Goal: Check status: Check status

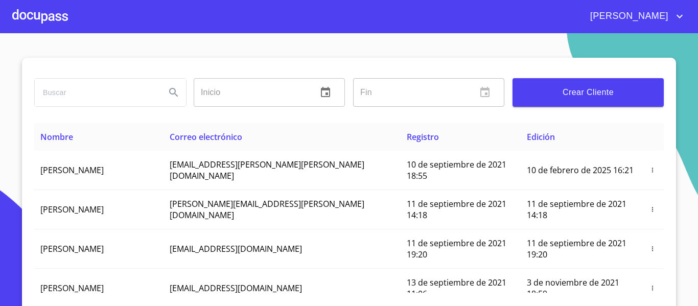
click at [57, 13] on div at bounding box center [40, 16] width 56 height 33
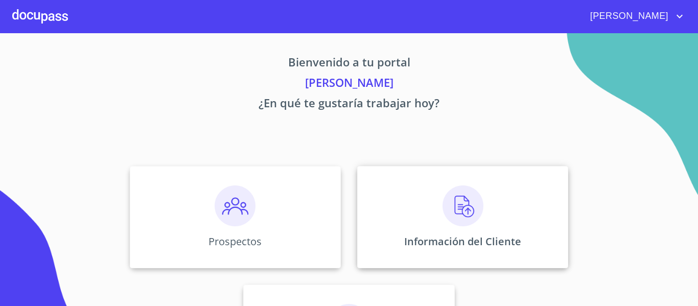
click at [389, 205] on div "Información del Cliente" at bounding box center [462, 217] width 211 height 102
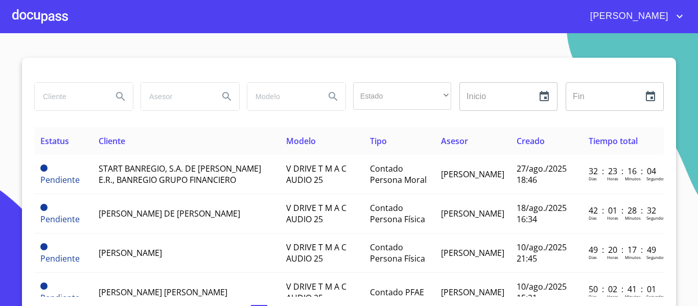
click at [37, 9] on div at bounding box center [40, 16] width 56 height 33
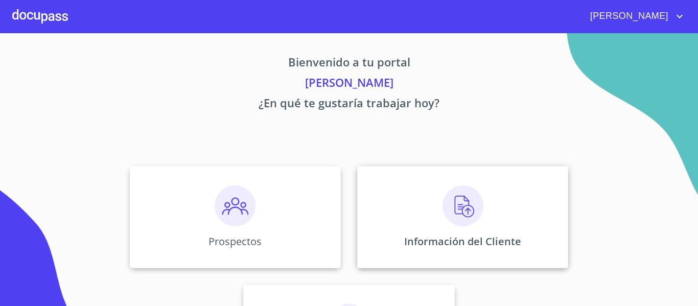
click at [382, 222] on div "Información del Cliente" at bounding box center [462, 217] width 211 height 102
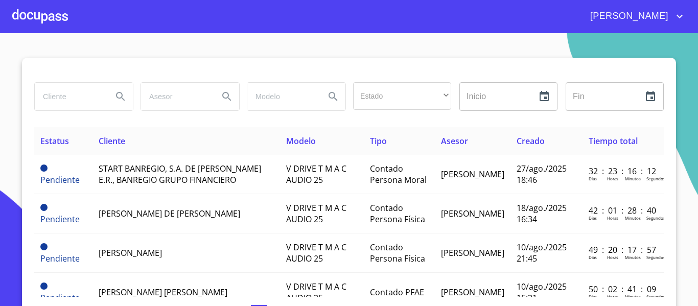
click at [67, 100] on input "search" at bounding box center [69, 97] width 69 height 28
type input "frunatural"
click at [117, 94] on icon "Search" at bounding box center [120, 96] width 9 height 9
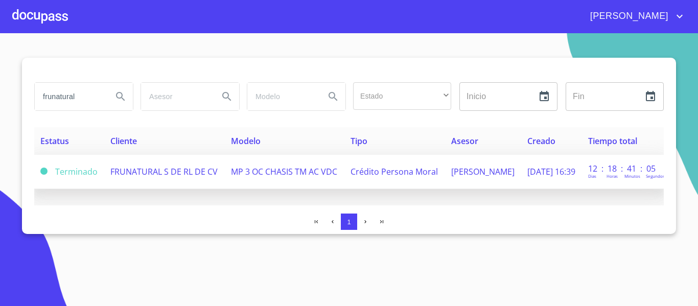
click at [141, 174] on span "FRUNATURAL S DE RL DE CV" at bounding box center [163, 171] width 107 height 11
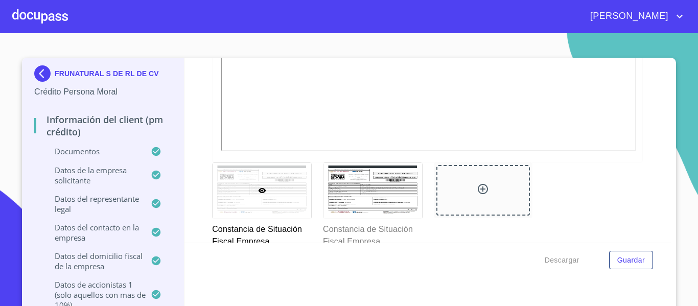
scroll to position [2603, 0]
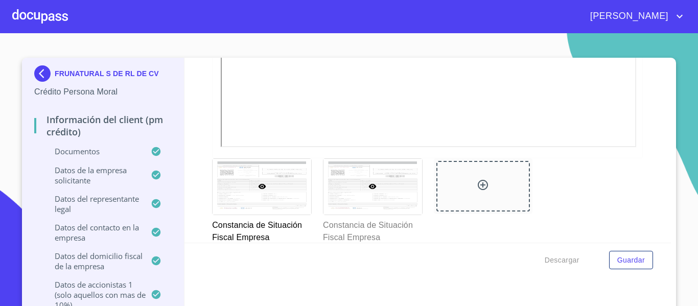
click at [342, 187] on div at bounding box center [372, 187] width 99 height 56
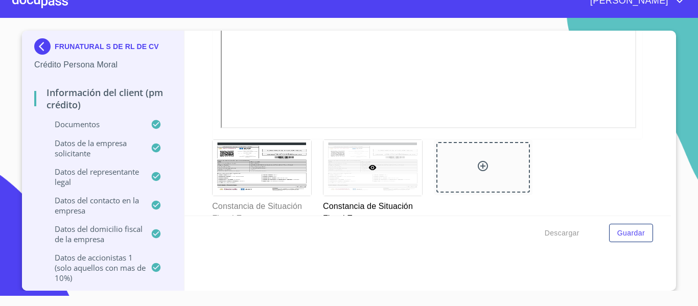
scroll to position [2690, 0]
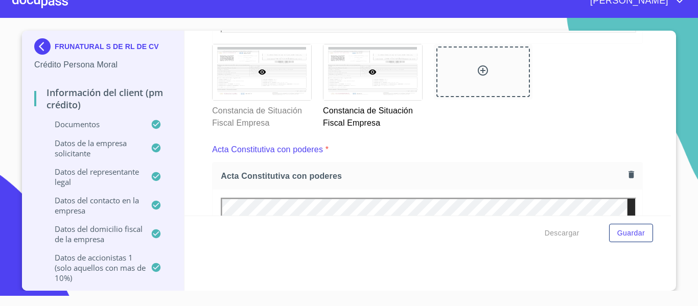
click at [245, 94] on div at bounding box center [261, 72] width 99 height 56
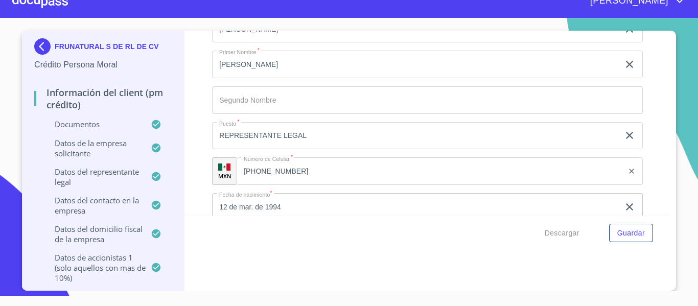
scroll to position [7067, 0]
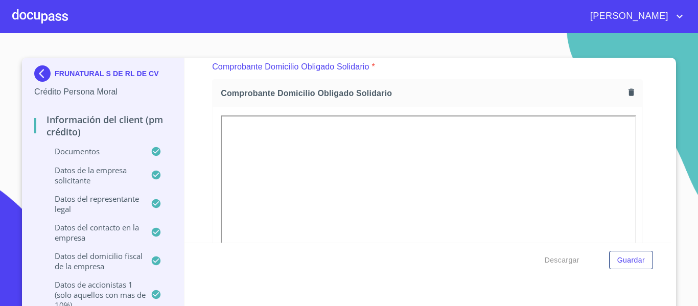
scroll to position [4258, 0]
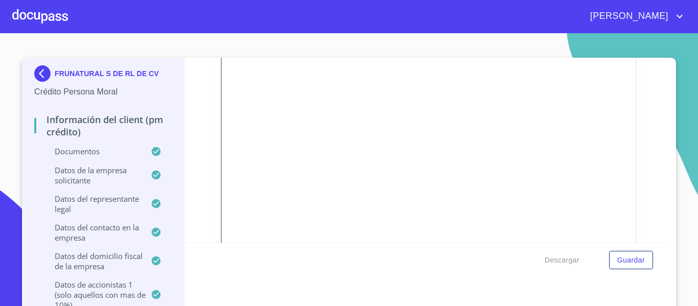
click at [36, 71] on img at bounding box center [44, 73] width 20 height 16
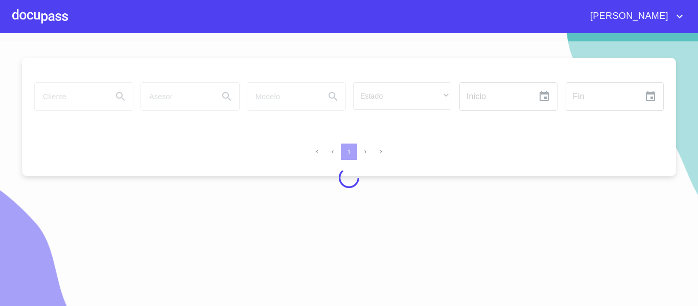
click at [40, 23] on div at bounding box center [40, 16] width 56 height 33
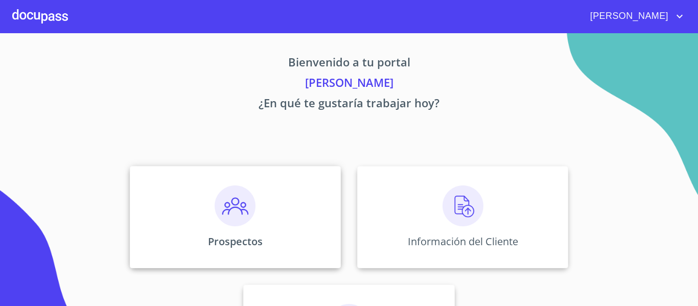
click at [239, 245] on p "Prospectos" at bounding box center [235, 241] width 55 height 14
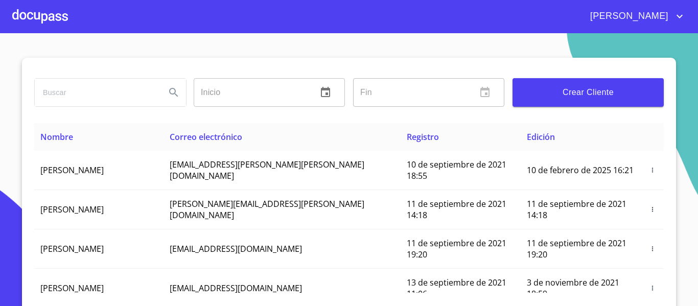
click at [88, 97] on input "search" at bounding box center [96, 93] width 123 height 28
type input "FRUNATURAL"
click at [169, 91] on icon "Search" at bounding box center [173, 92] width 12 height 12
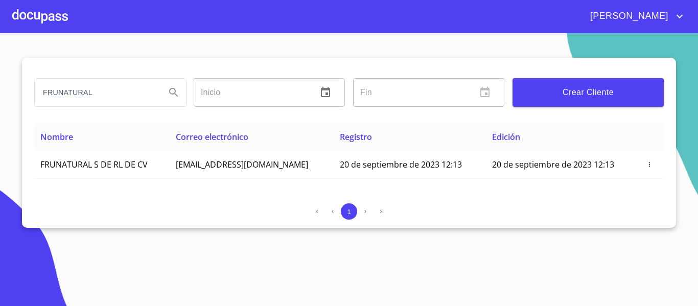
drag, startPoint x: 42, startPoint y: 95, endPoint x: 94, endPoint y: 96, distance: 52.1
click at [94, 97] on input "FRUNATURAL" at bounding box center [96, 93] width 123 height 28
click at [63, 20] on div at bounding box center [40, 16] width 56 height 33
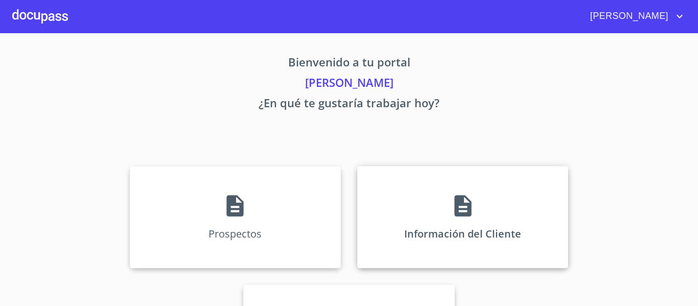
click at [421, 214] on div "Información del Cliente" at bounding box center [462, 217] width 211 height 102
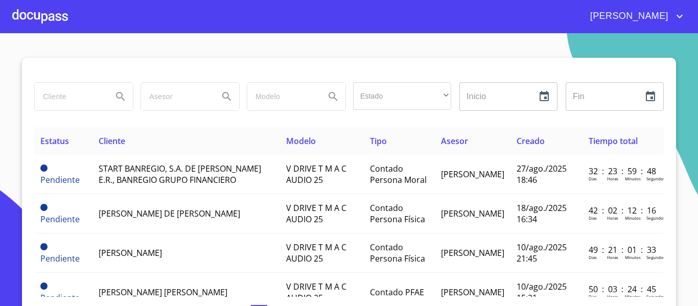
paste input "FRUNATURAL"
type input "FRUNATURAL"
click at [116, 96] on icon "Search" at bounding box center [120, 96] width 12 height 12
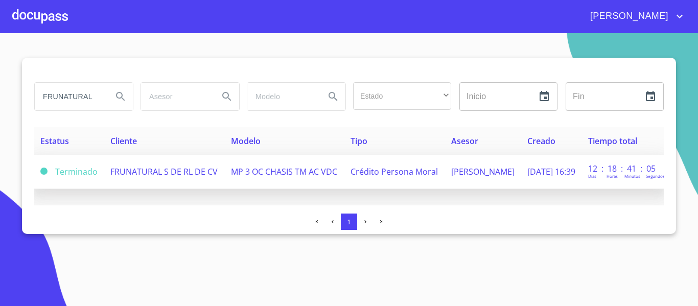
click at [160, 162] on td "FRUNATURAL S DE RL DE CV" at bounding box center [164, 172] width 121 height 34
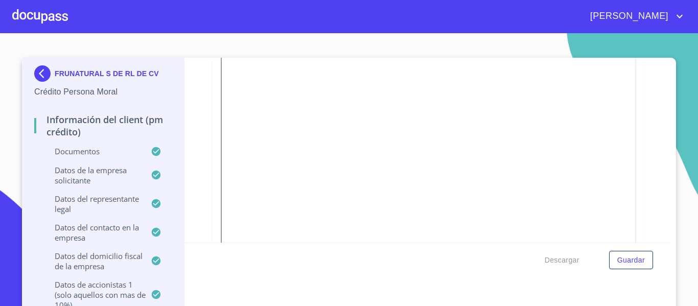
scroll to position [3901, 0]
